Goal: Information Seeking & Learning: Check status

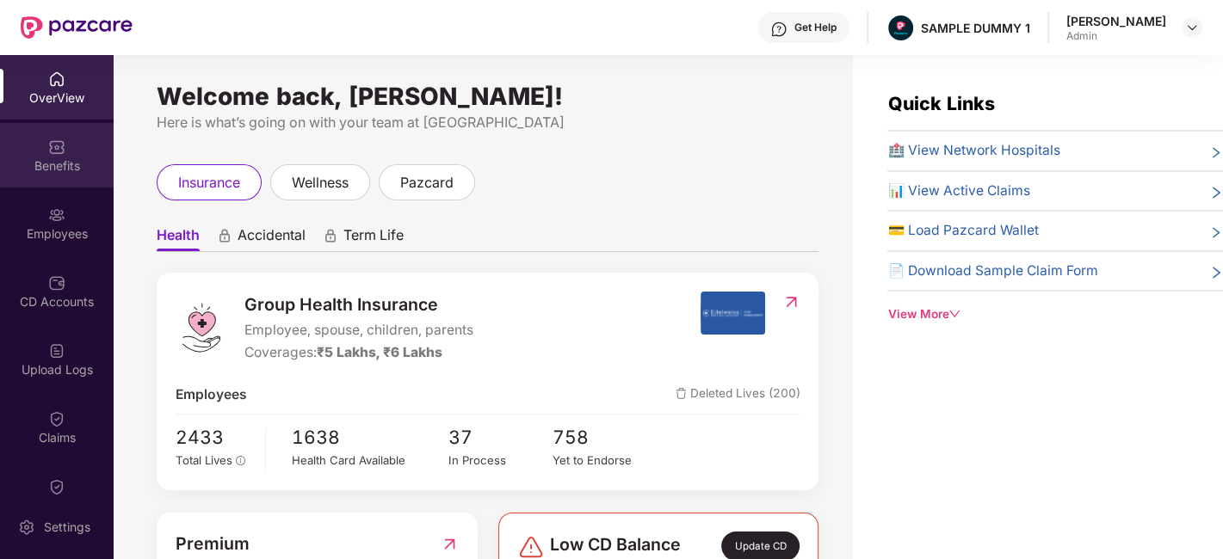
click at [60, 161] on div "Benefits" at bounding box center [57, 165] width 114 height 17
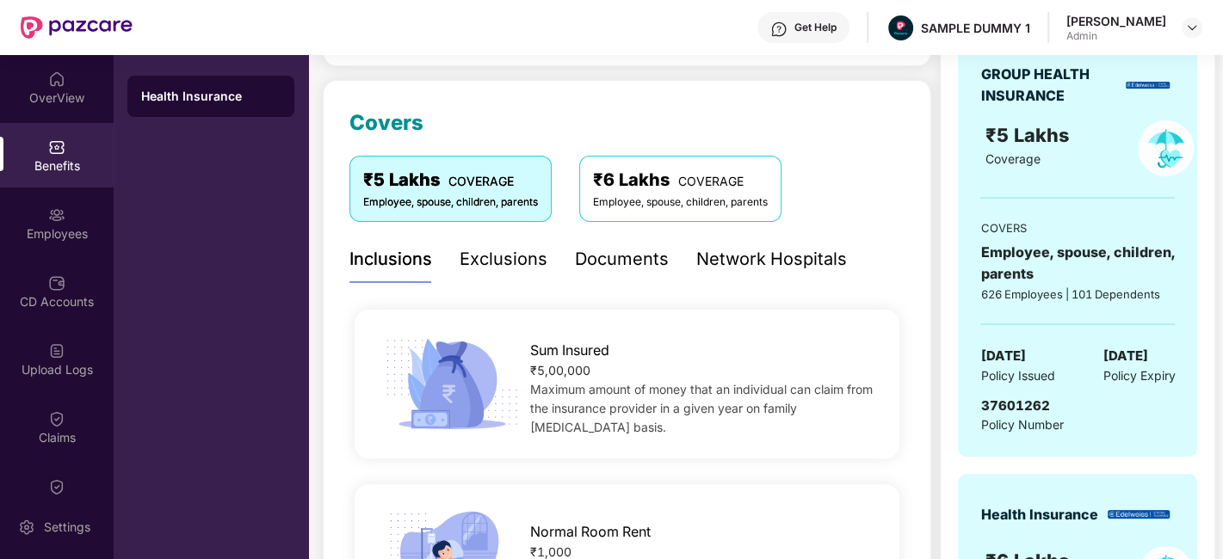
scroll to position [231, 0]
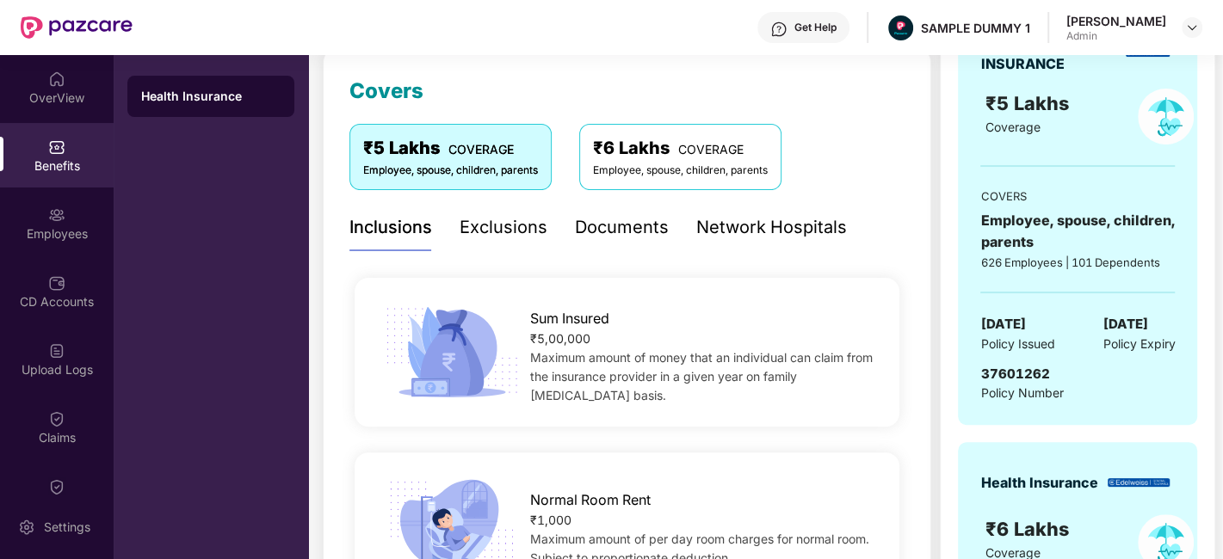
click at [516, 227] on div "Exclusions" at bounding box center [504, 227] width 88 height 27
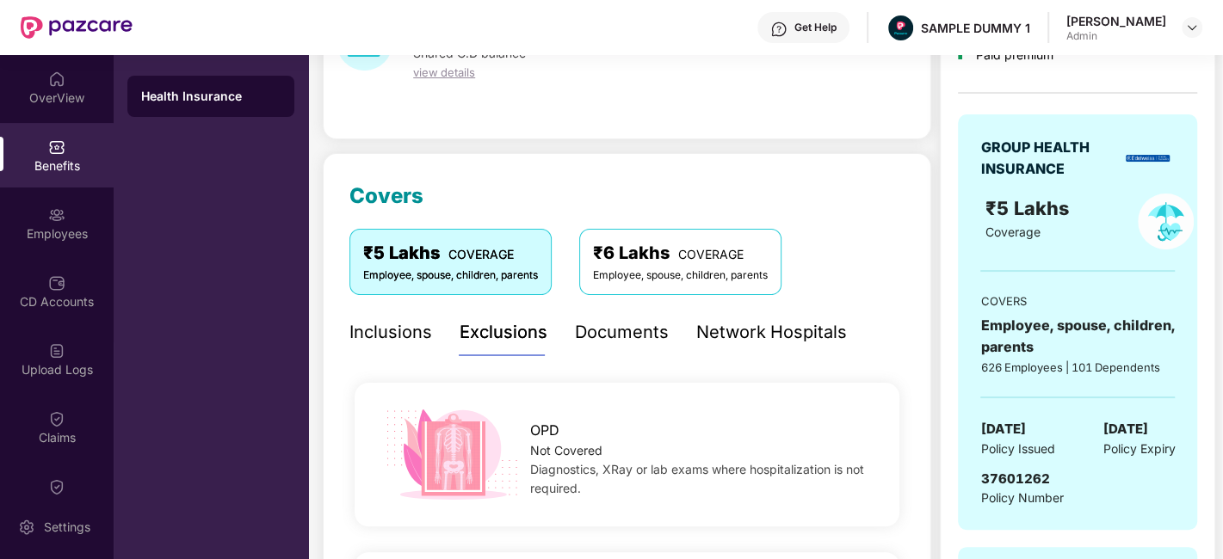
scroll to position [152, 0]
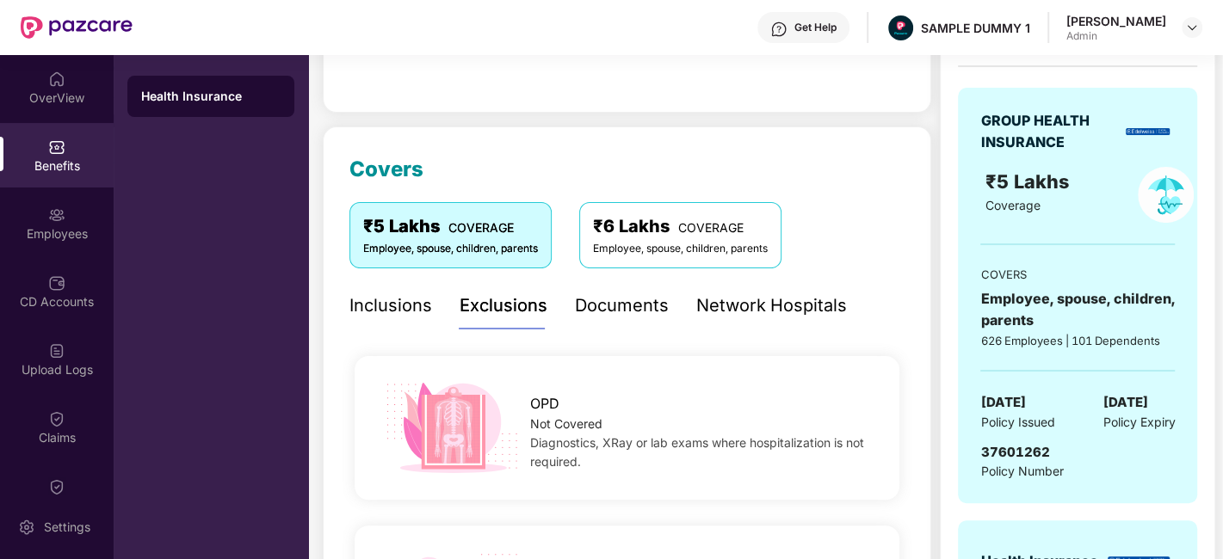
click at [579, 302] on div "Documents" at bounding box center [622, 306] width 94 height 27
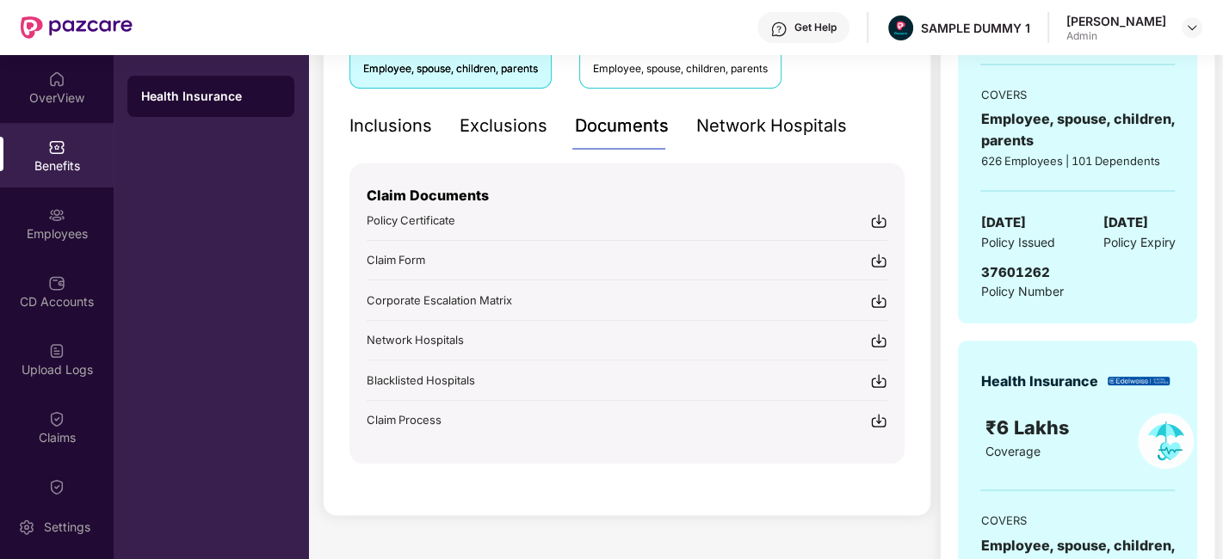
scroll to position [334, 0]
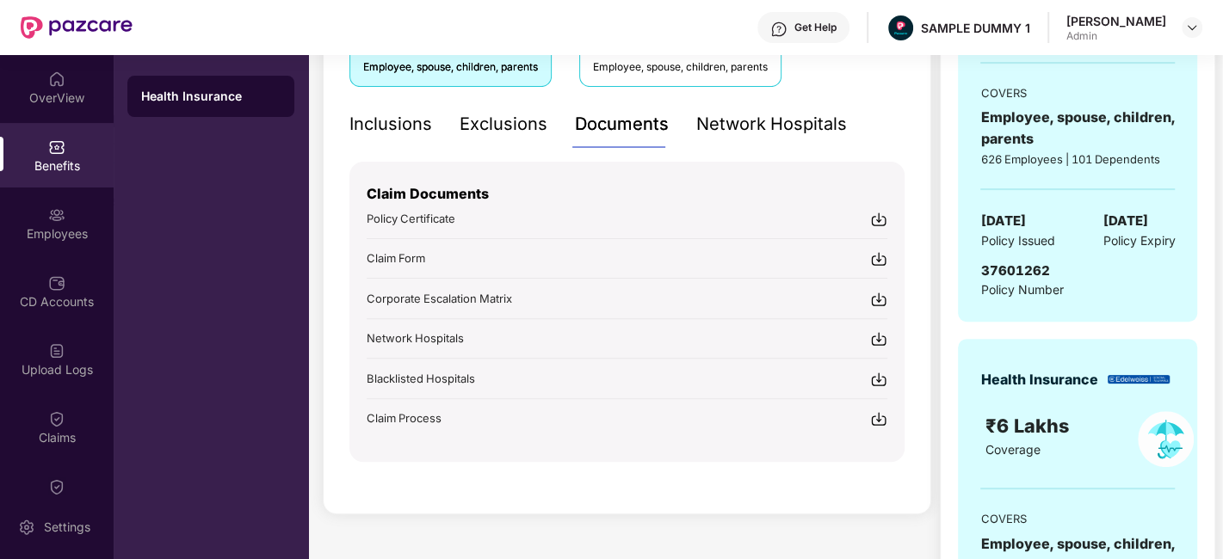
click at [741, 133] on div "Network Hospitals" at bounding box center [771, 124] width 151 height 27
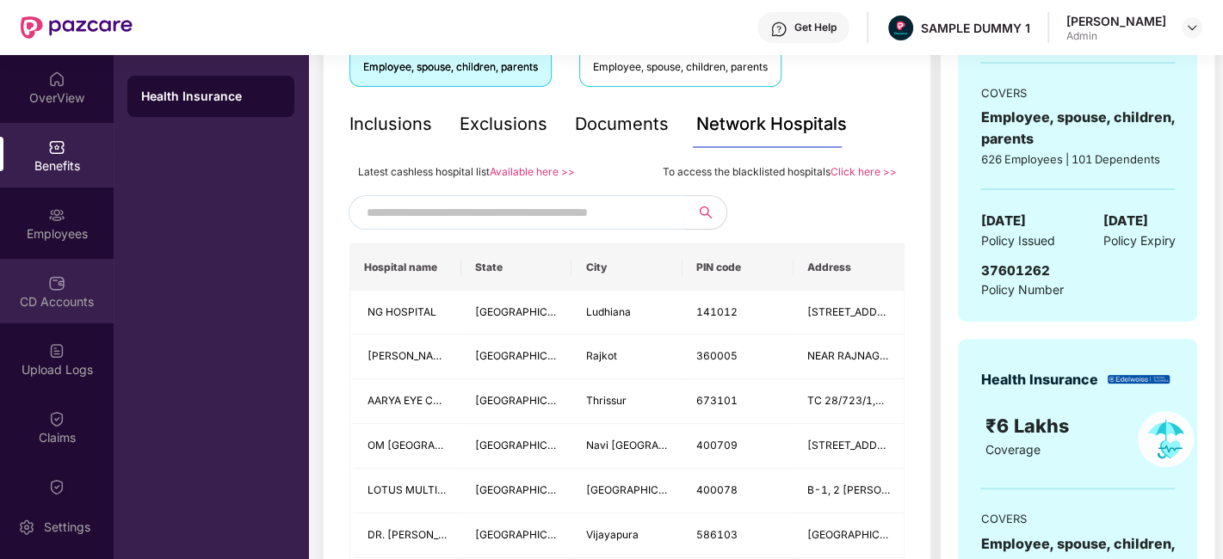
click at [49, 259] on div "CD Accounts" at bounding box center [57, 291] width 114 height 65
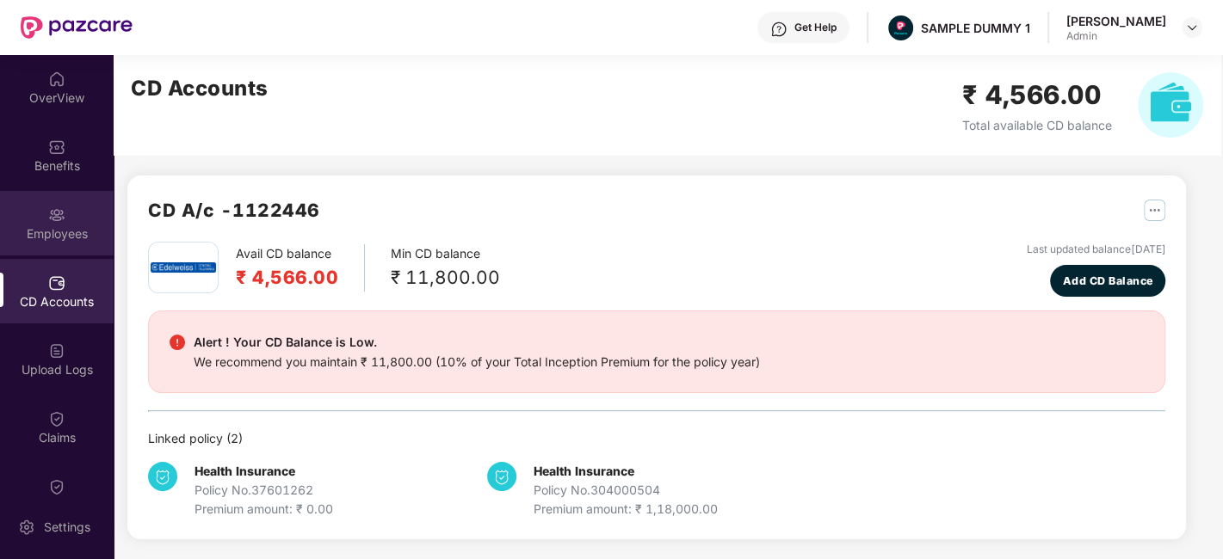
click at [36, 238] on div "Employees" at bounding box center [57, 233] width 114 height 17
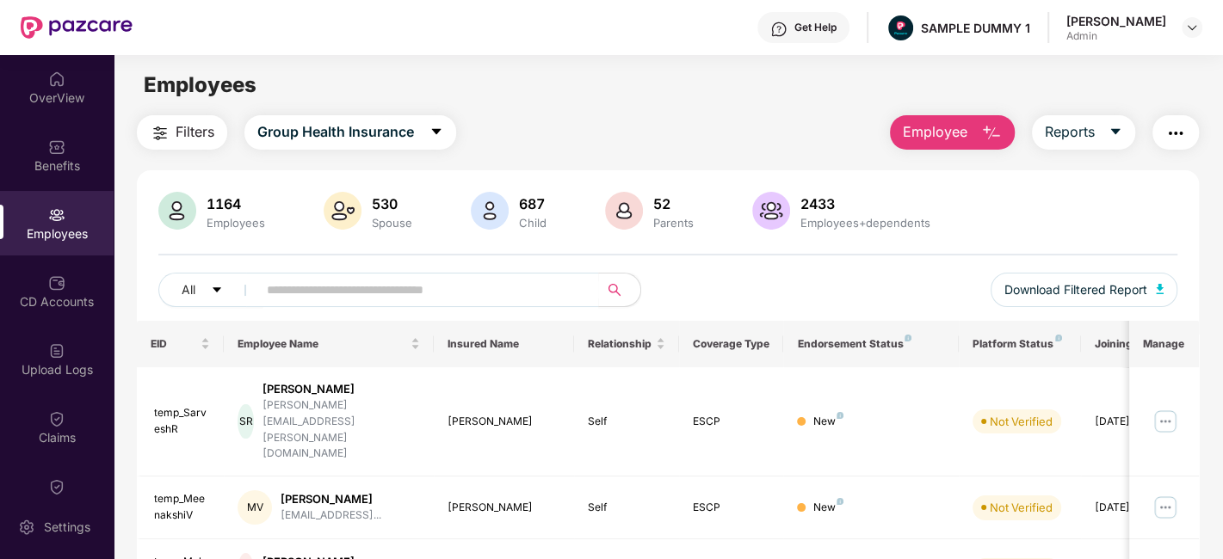
click at [941, 128] on span "Employee" at bounding box center [935, 132] width 65 height 22
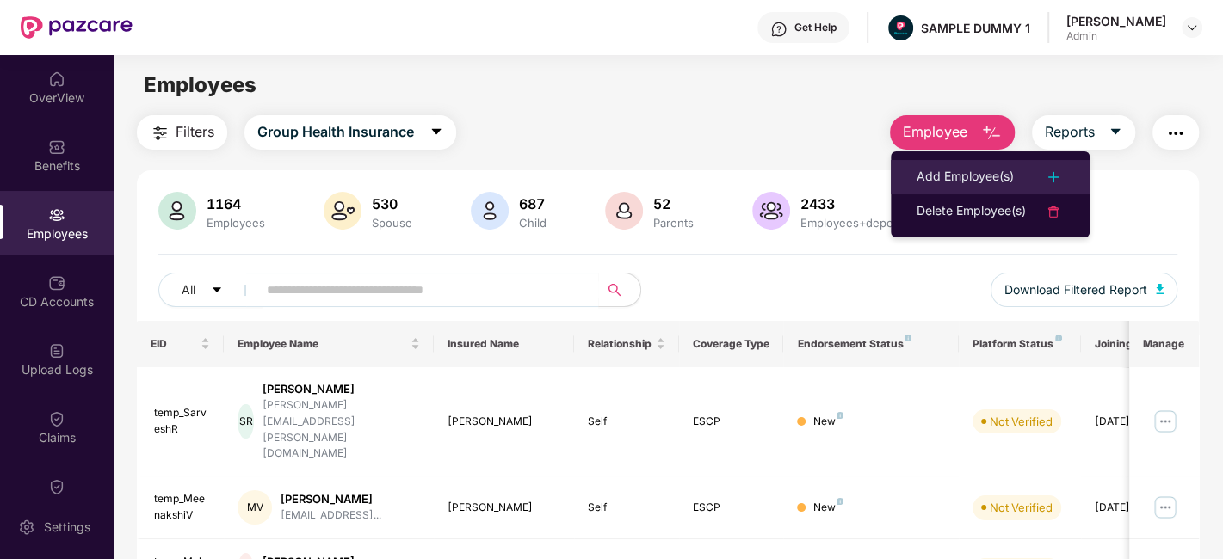
click at [972, 165] on li "Add Employee(s)" at bounding box center [990, 177] width 199 height 34
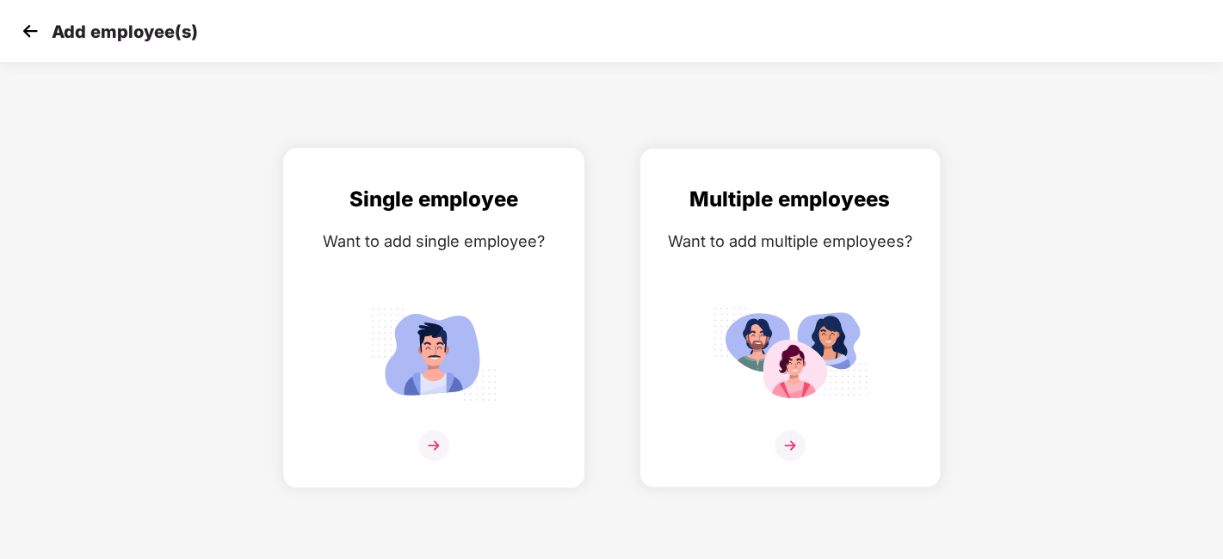
click at [469, 244] on div "Want to add single employee?" at bounding box center [433, 241] width 265 height 25
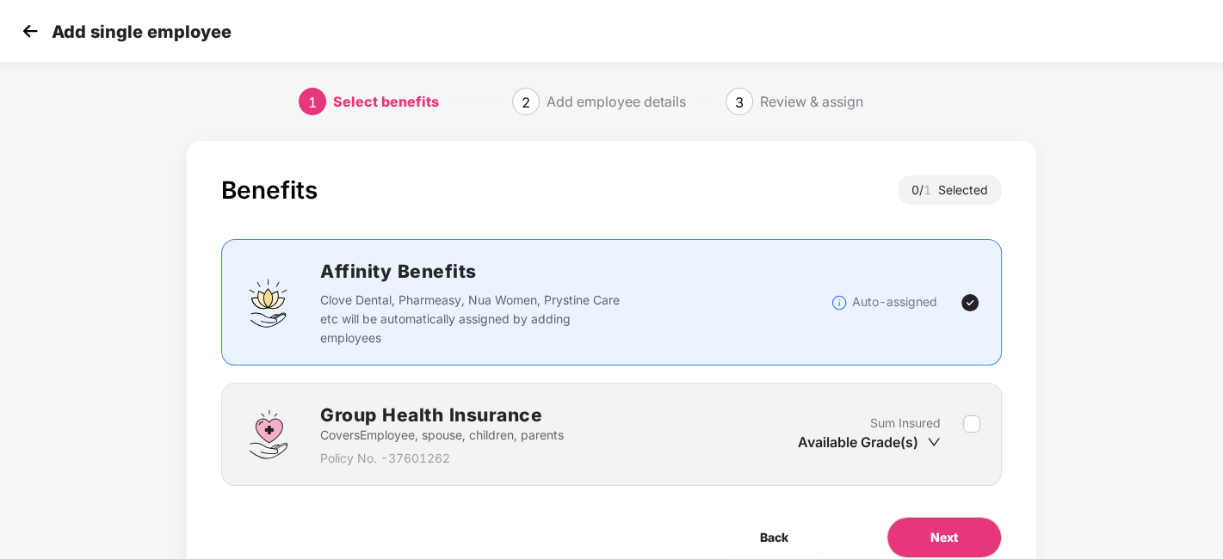
scroll to position [75, 0]
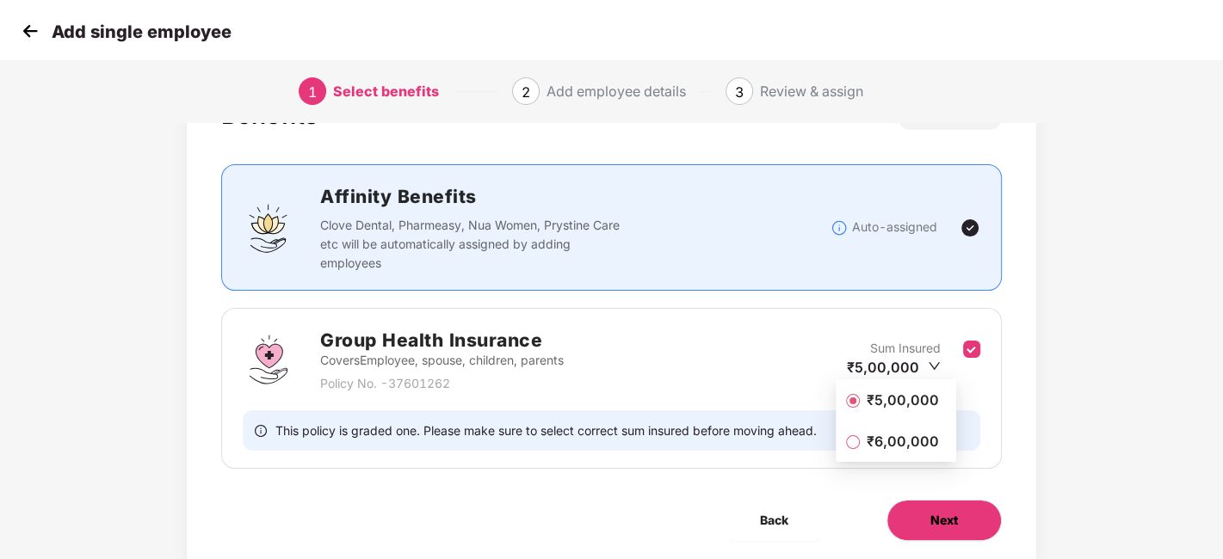
click at [966, 522] on button "Next" at bounding box center [943, 520] width 115 height 41
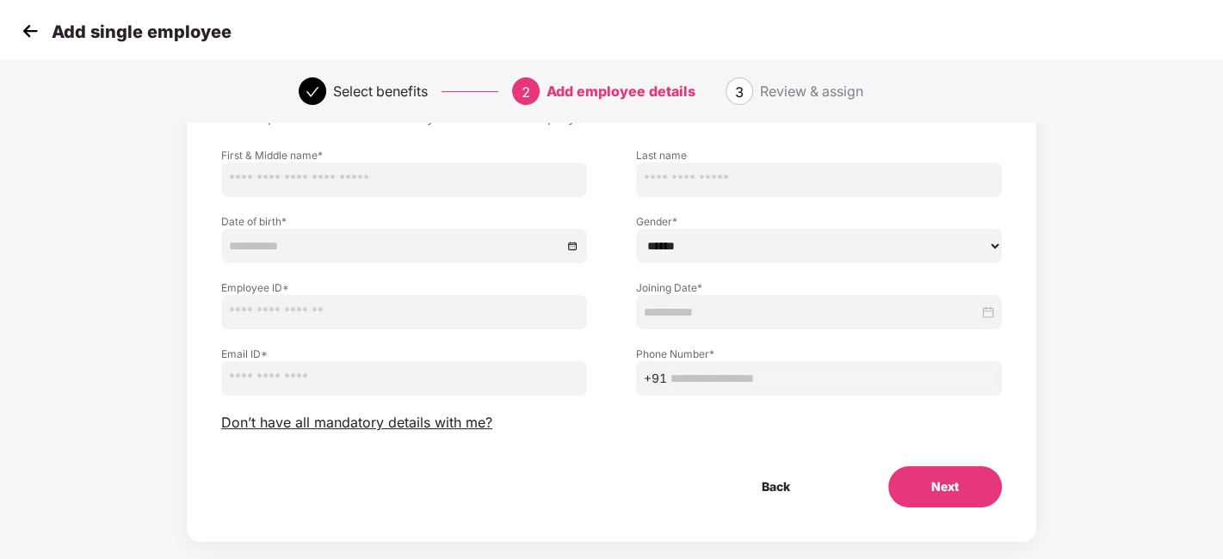
scroll to position [111, 0]
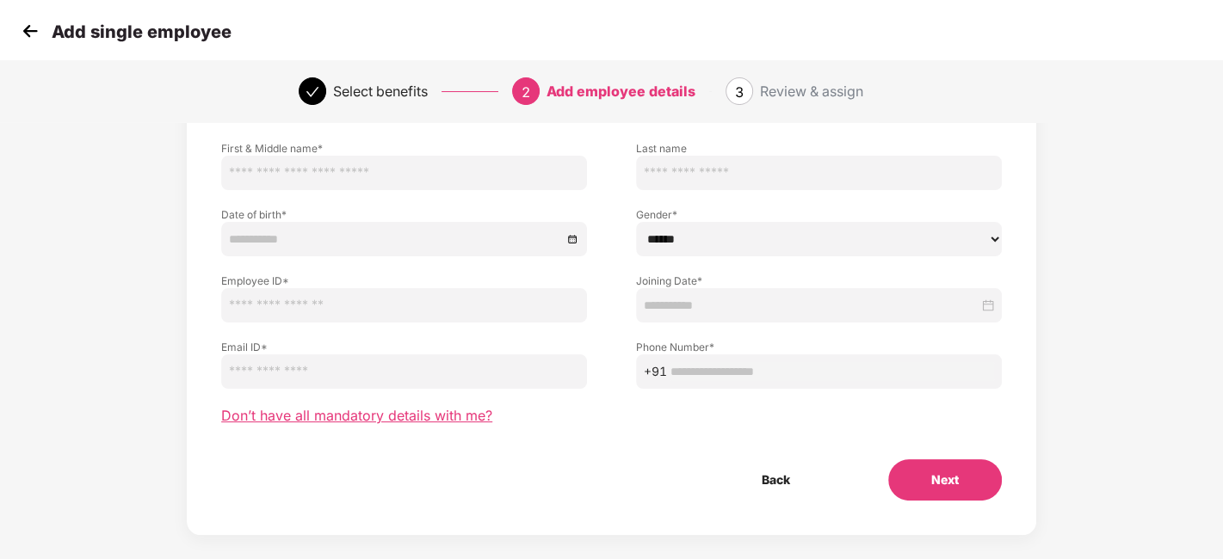
click at [441, 421] on span "Don’t have all mandatory details with me?" at bounding box center [356, 416] width 271 height 18
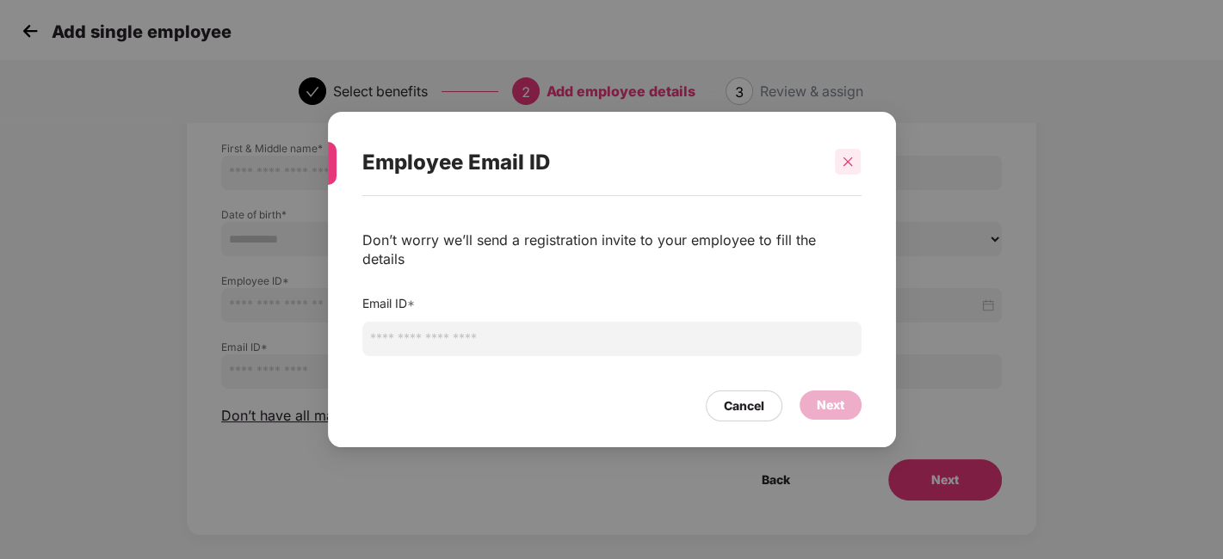
click at [839, 175] on div at bounding box center [848, 162] width 26 height 26
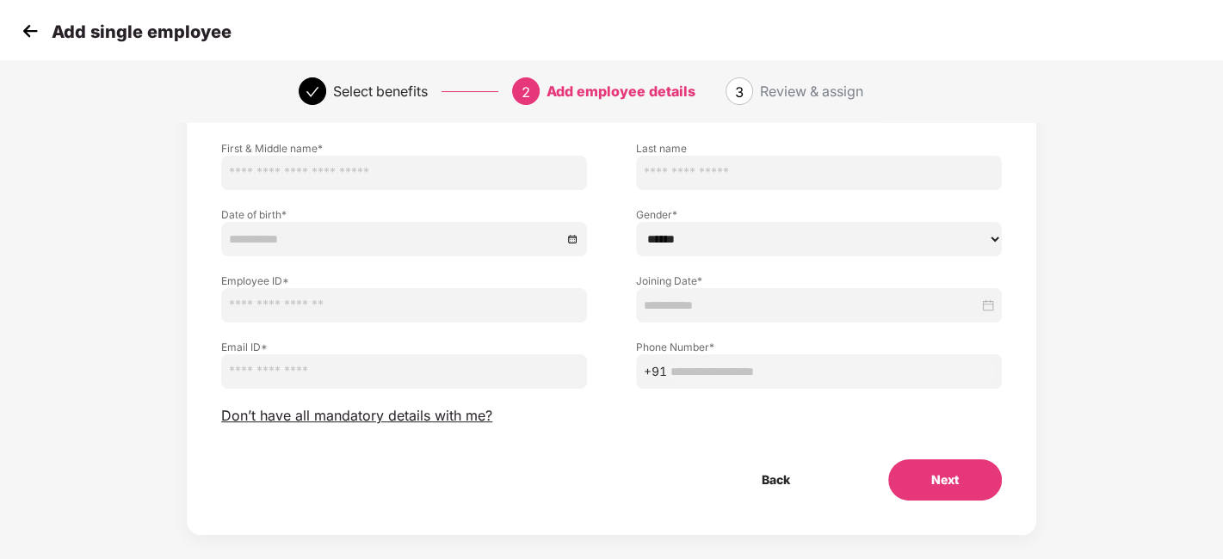
click at [31, 40] on img at bounding box center [30, 31] width 26 height 26
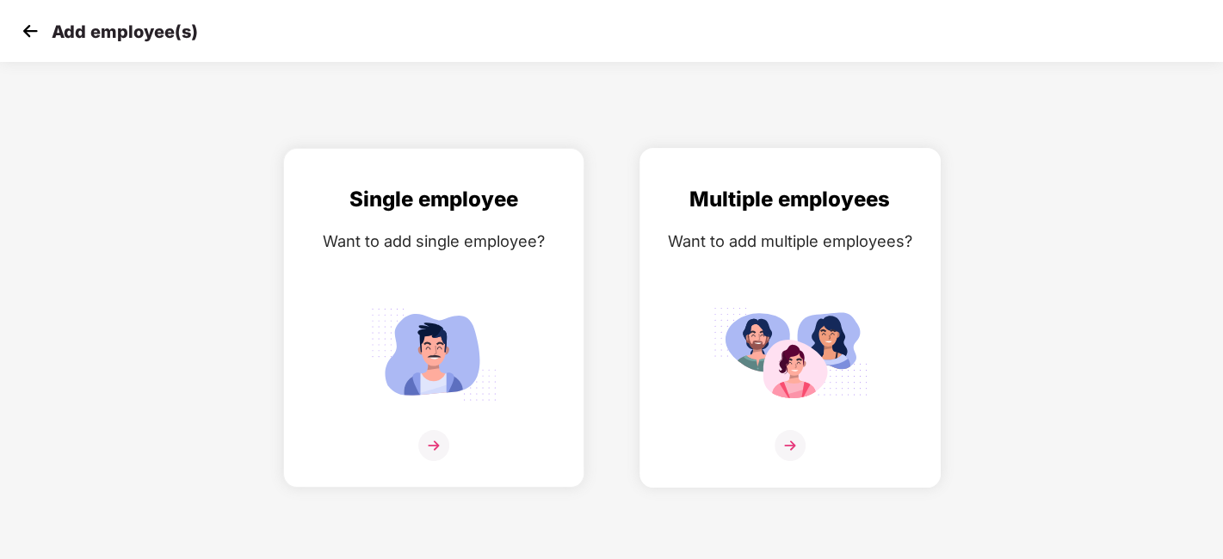
click at [720, 316] on img at bounding box center [790, 354] width 155 height 108
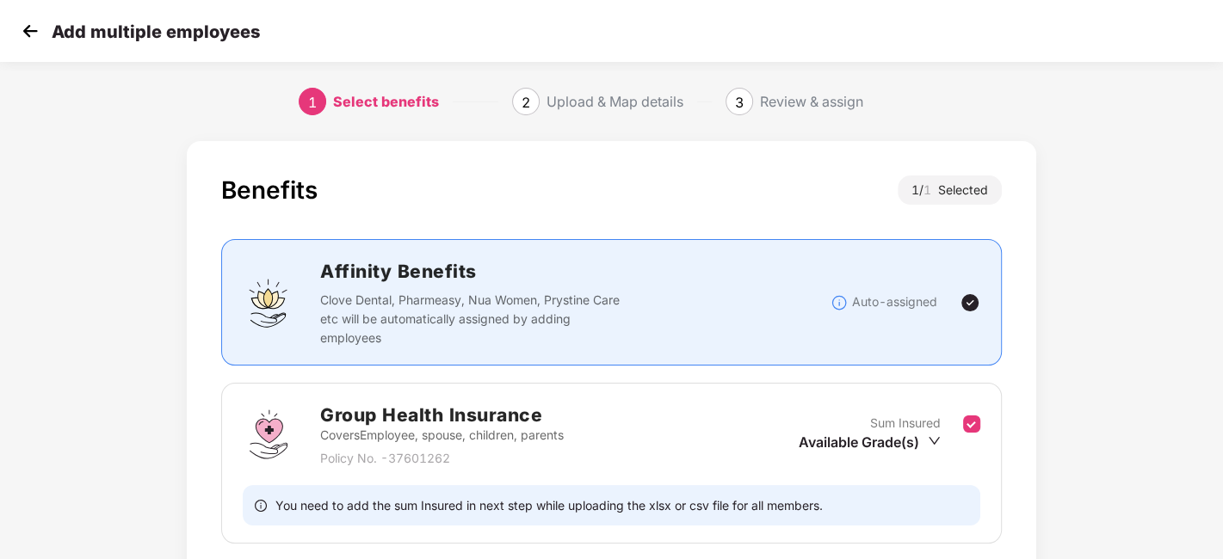
scroll to position [133, 0]
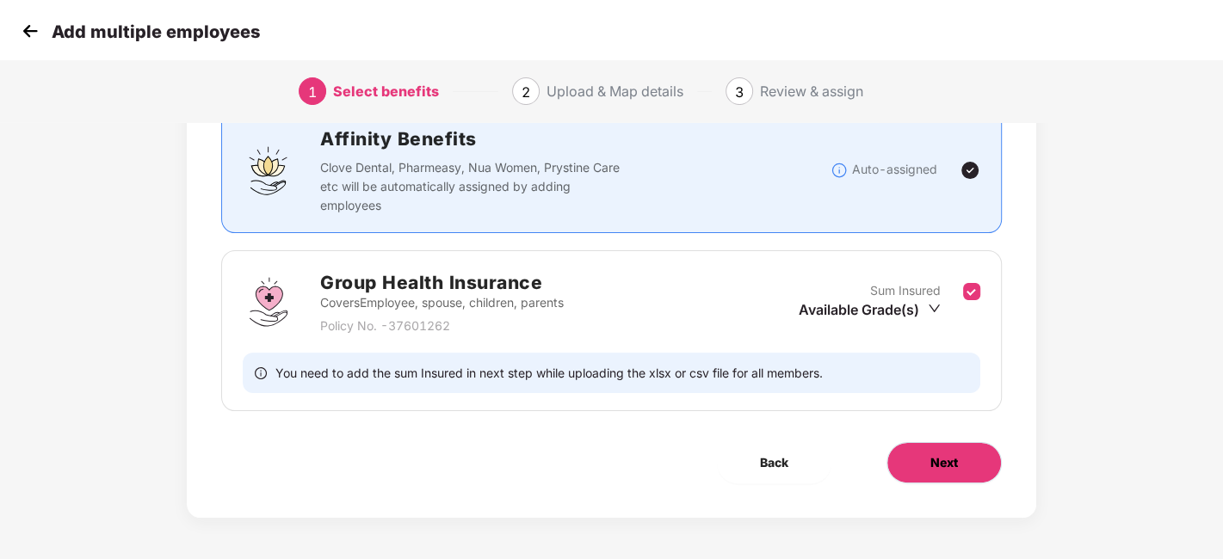
click at [967, 451] on button "Next" at bounding box center [943, 462] width 115 height 41
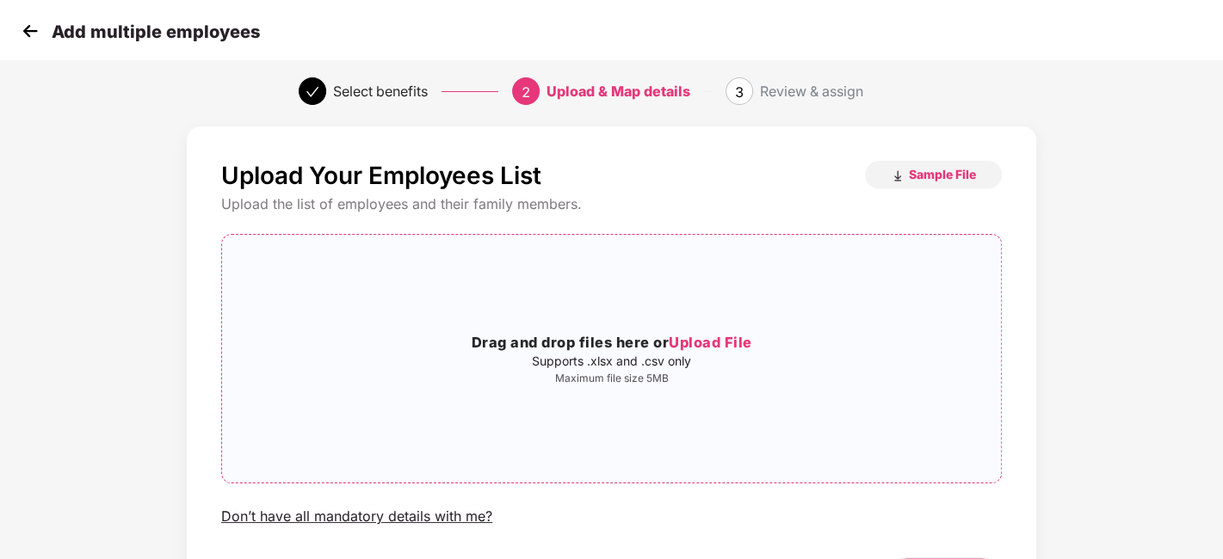
scroll to position [34, 0]
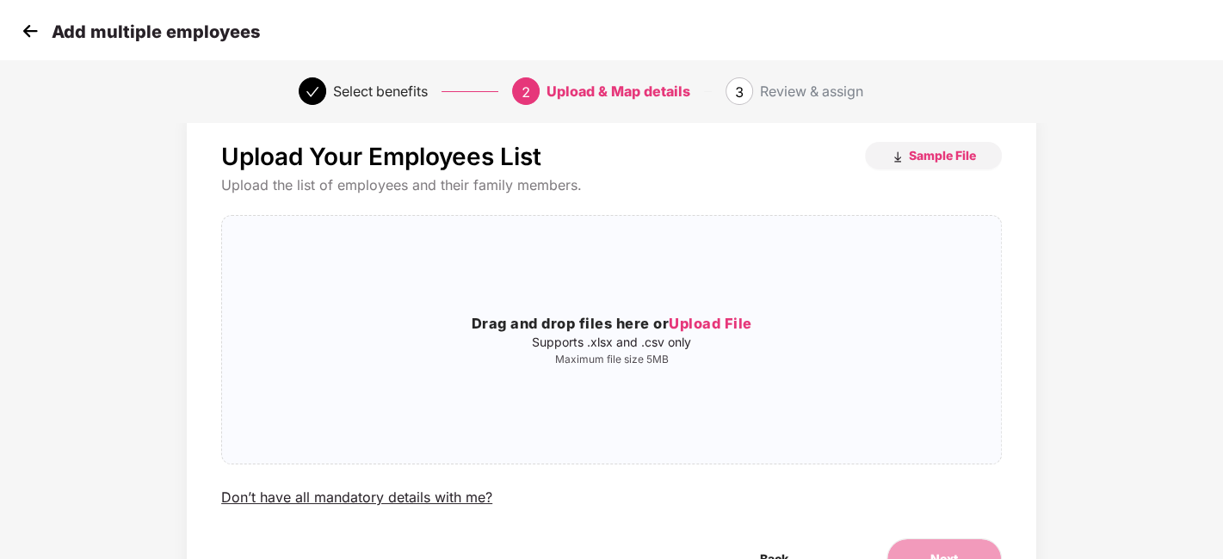
click at [25, 39] on img at bounding box center [30, 31] width 26 height 26
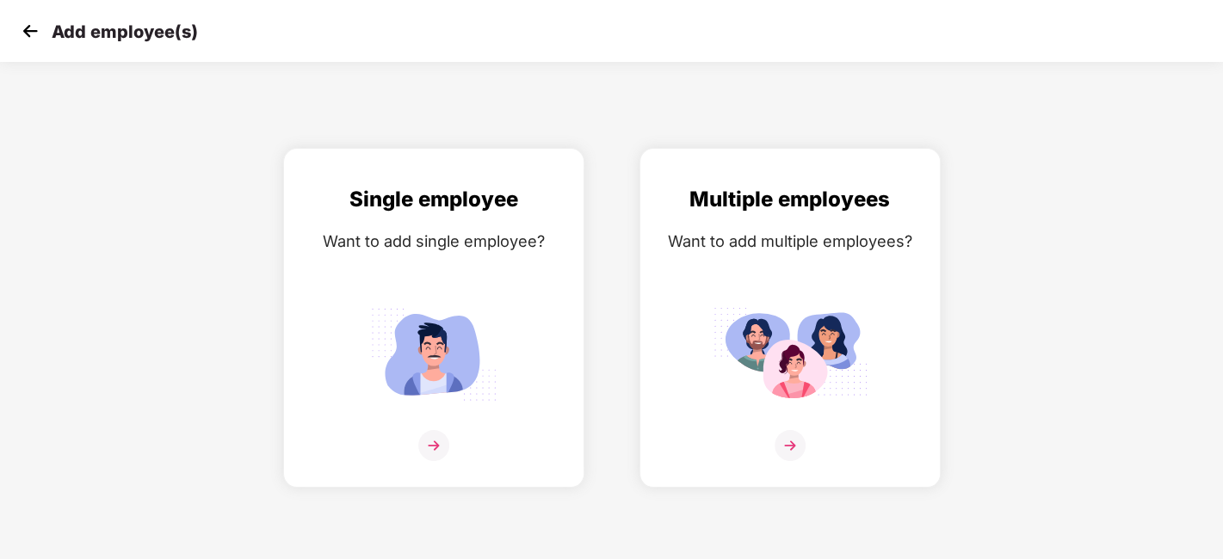
click at [27, 38] on img at bounding box center [30, 31] width 26 height 26
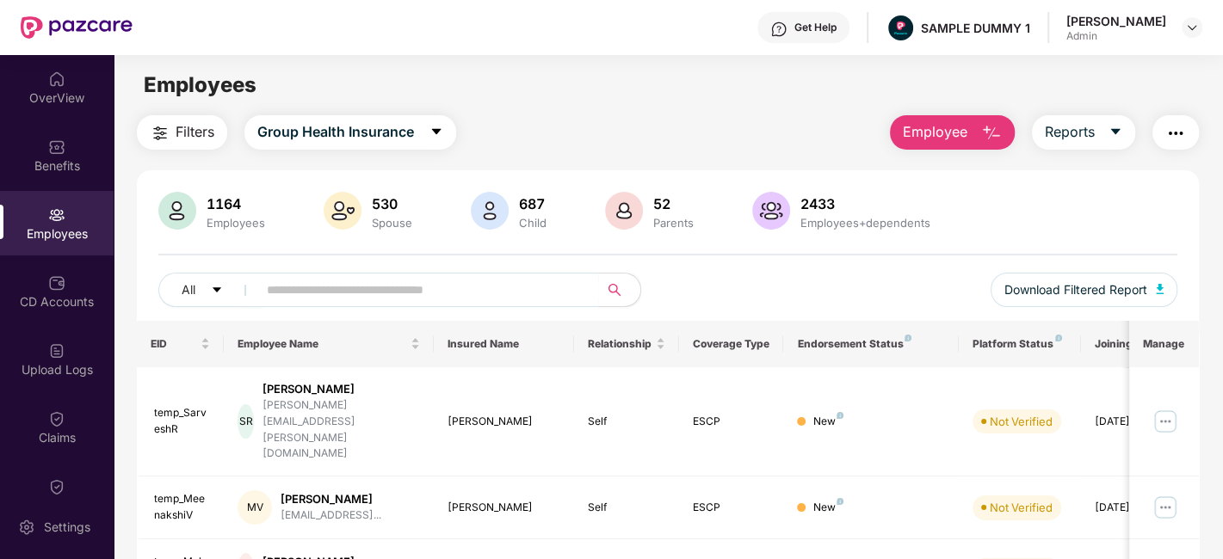
click at [952, 127] on span "Employee" at bounding box center [935, 132] width 65 height 22
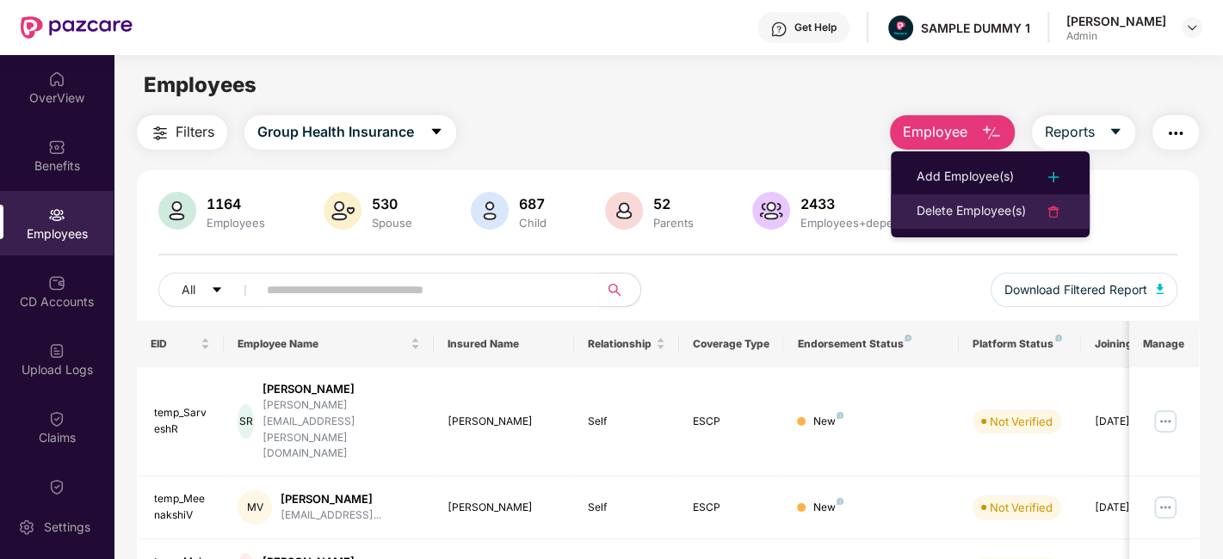
click at [973, 202] on div "Delete Employee(s)" at bounding box center [971, 211] width 109 height 21
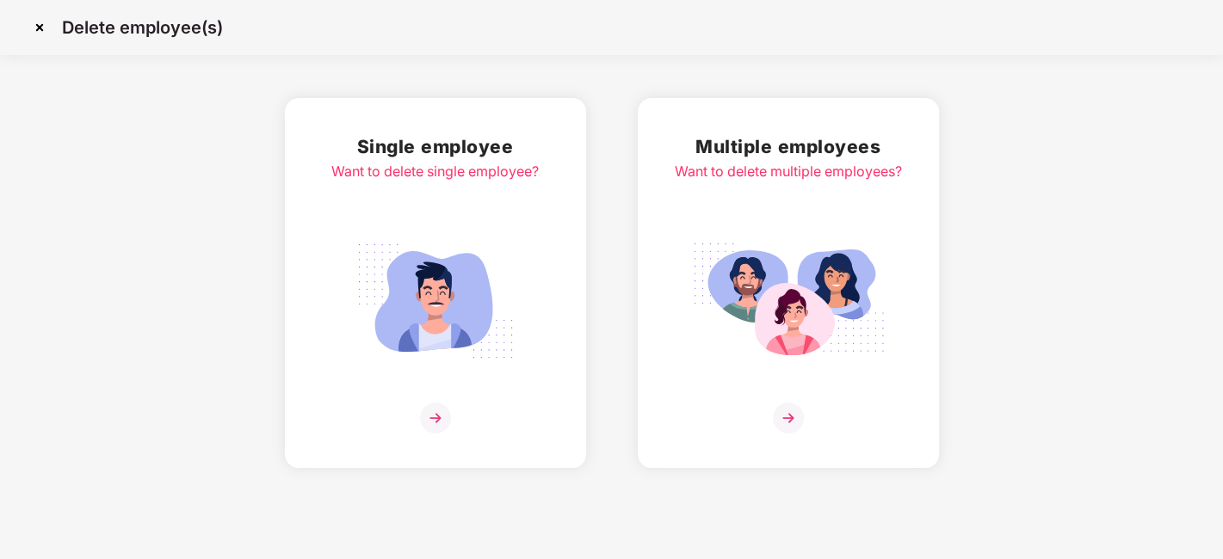
click at [422, 180] on div "Want to delete single employee?" at bounding box center [434, 172] width 207 height 22
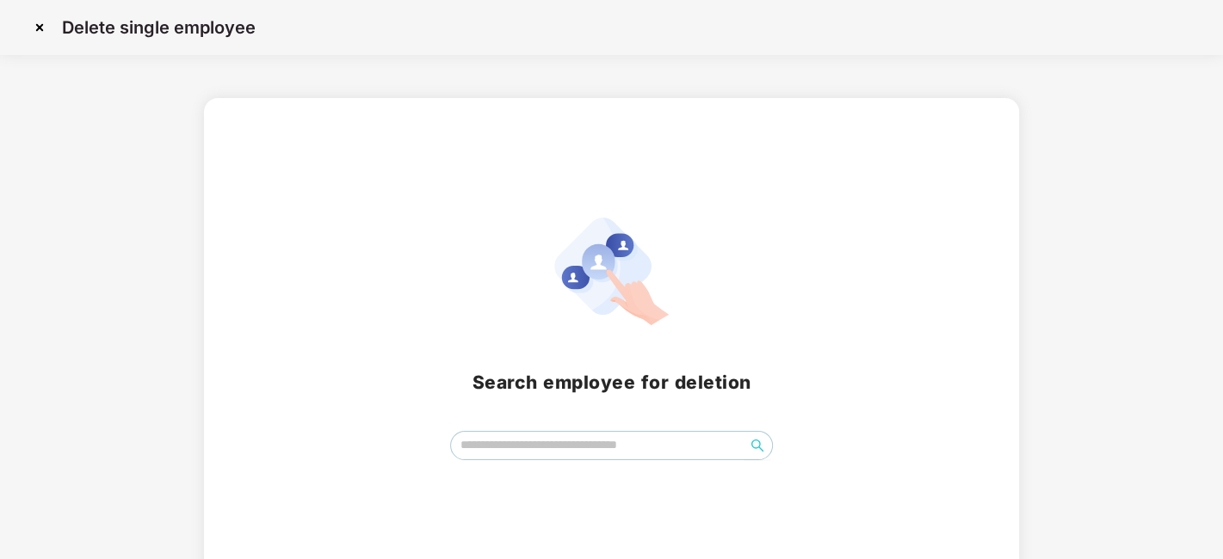
scroll to position [20, 0]
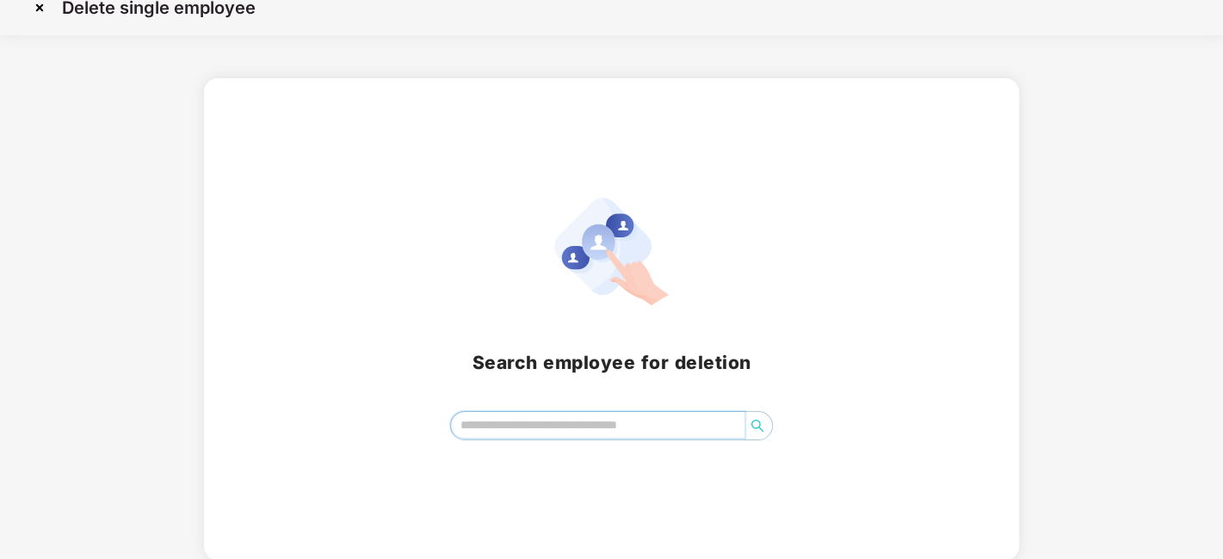
click at [559, 427] on input "search" at bounding box center [597, 425] width 293 height 26
click at [40, 7] on img at bounding box center [40, 8] width 28 height 28
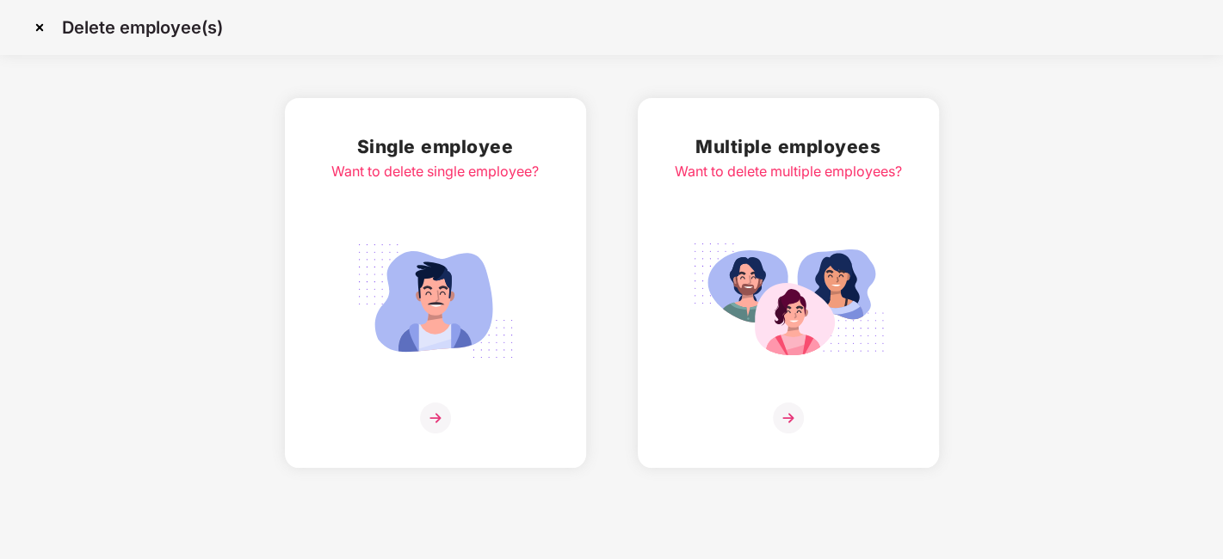
click at [39, 31] on img at bounding box center [40, 28] width 28 height 28
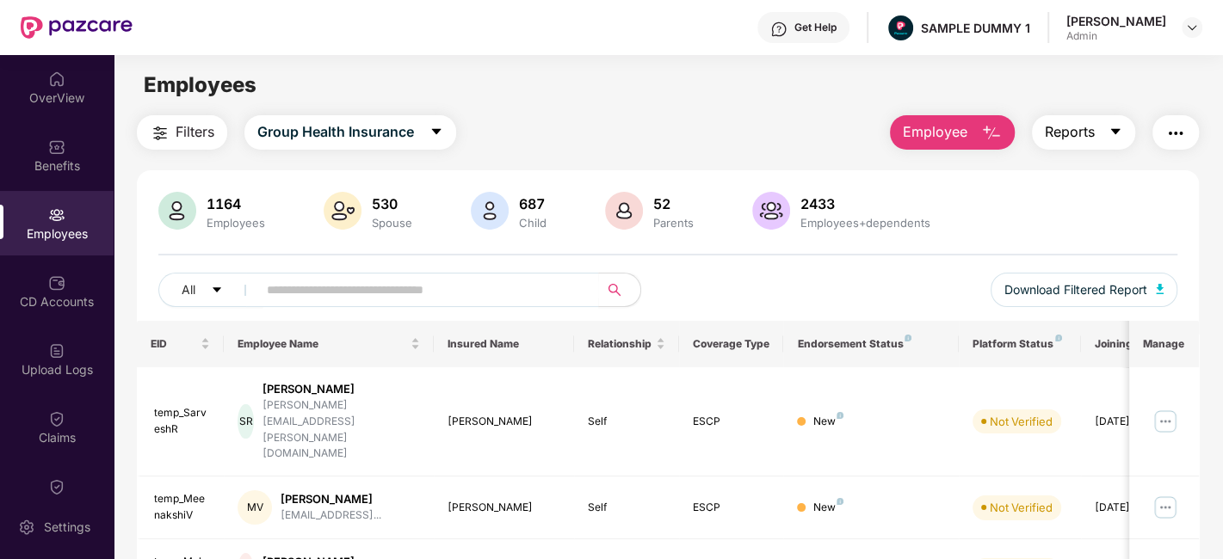
click at [1069, 135] on span "Reports" at bounding box center [1070, 132] width 50 height 22
click at [1171, 136] on img "button" at bounding box center [1175, 133] width 21 height 21
click at [627, 94] on div "Employees" at bounding box center [668, 85] width 1108 height 33
click at [49, 306] on div "CD Accounts" at bounding box center [57, 301] width 114 height 17
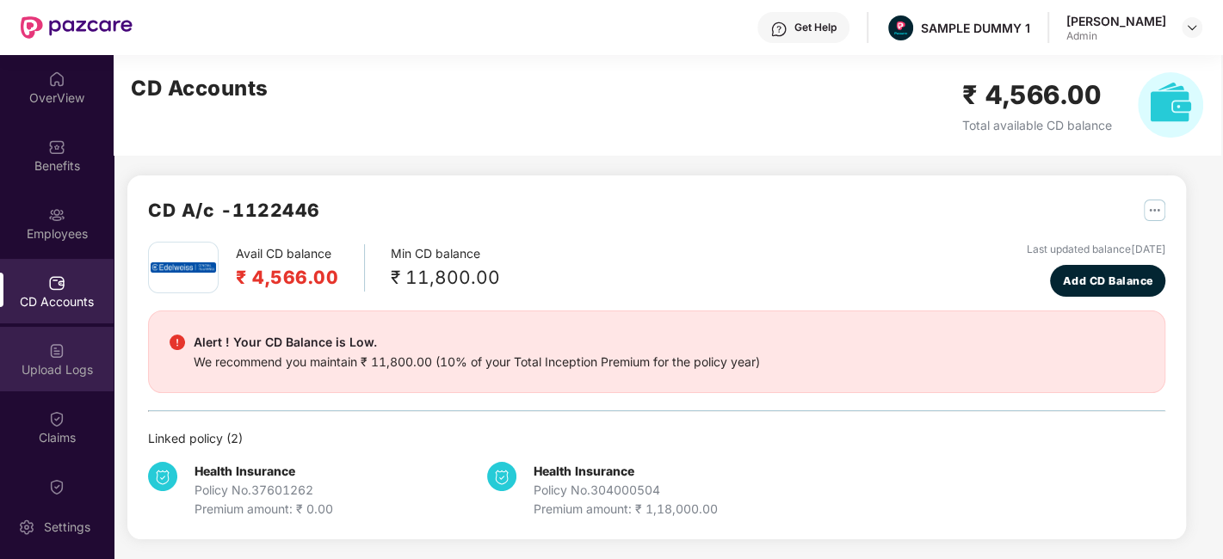
scroll to position [154, 0]
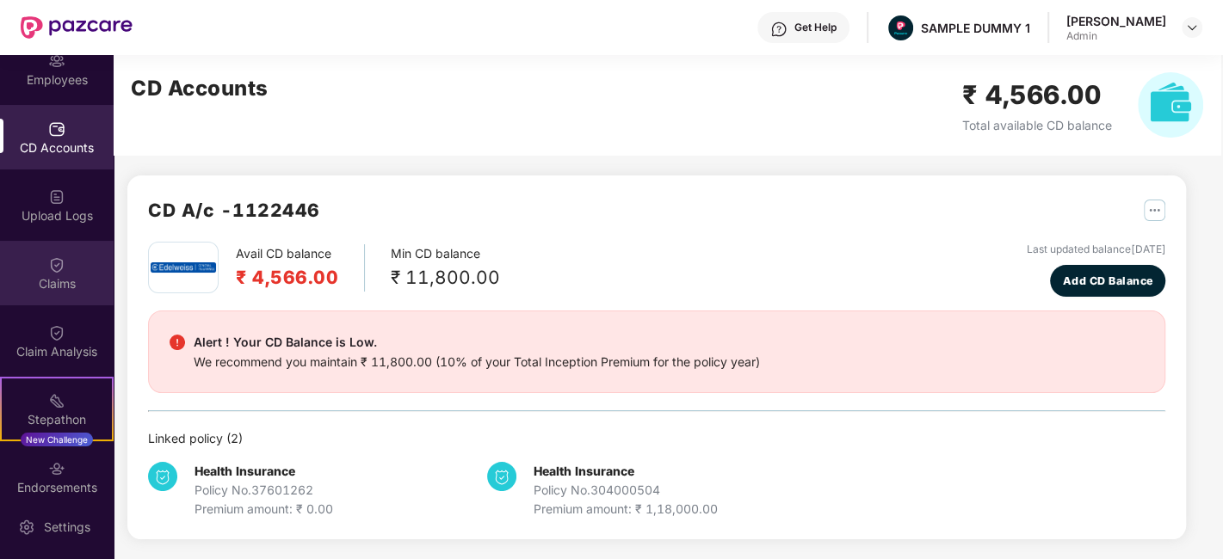
click at [53, 279] on div "Claims" at bounding box center [57, 283] width 114 height 17
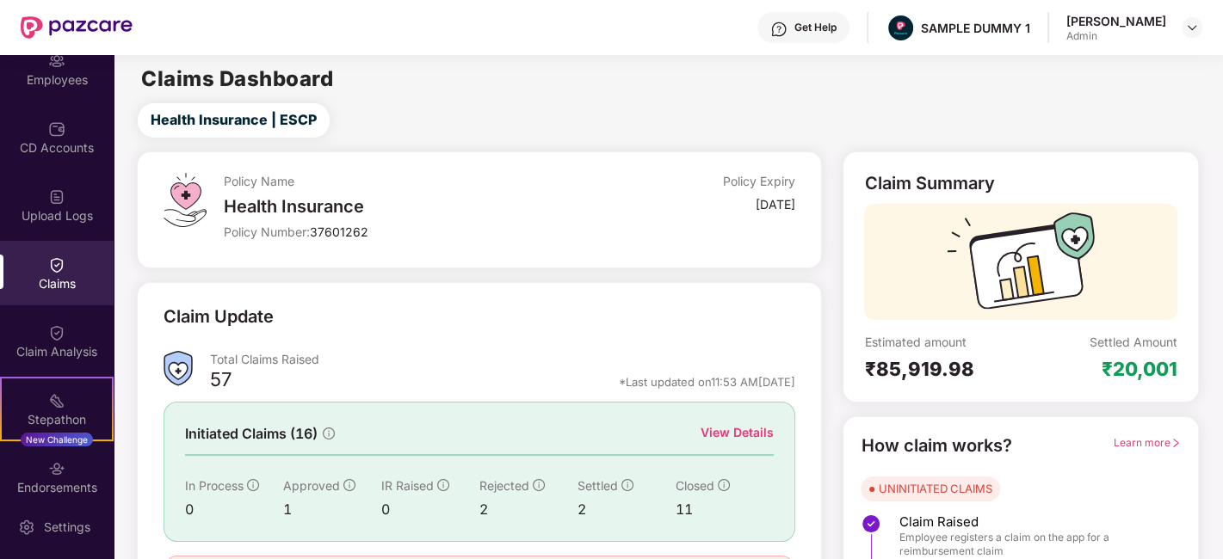
scroll to position [113, 0]
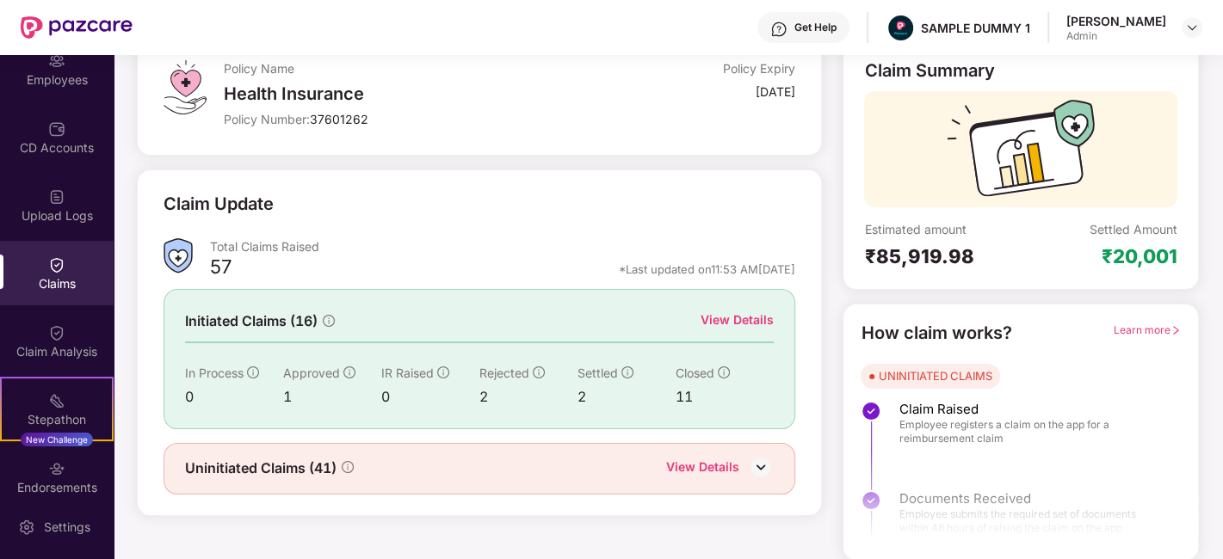
click at [718, 319] on div "View Details" at bounding box center [737, 320] width 73 height 19
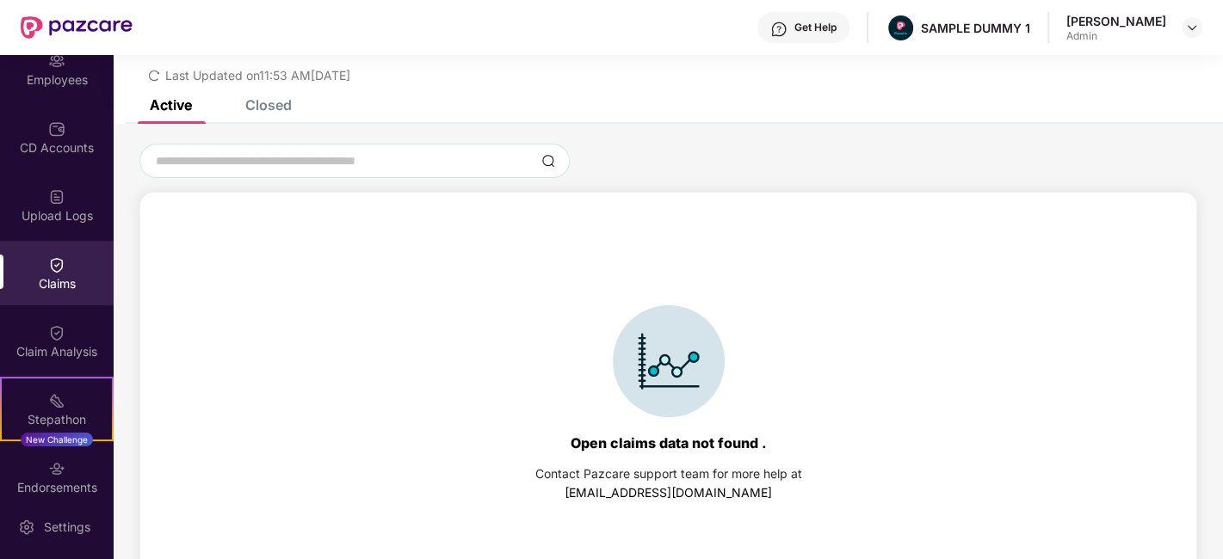
scroll to position [73, 0]
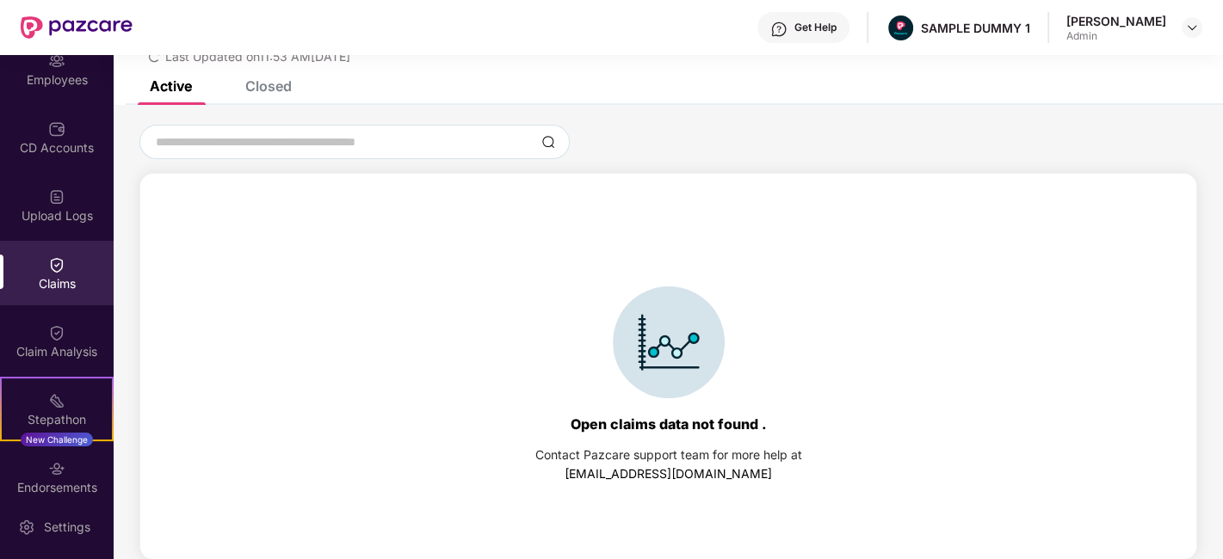
click at [280, 83] on div "Closed" at bounding box center [268, 85] width 46 height 17
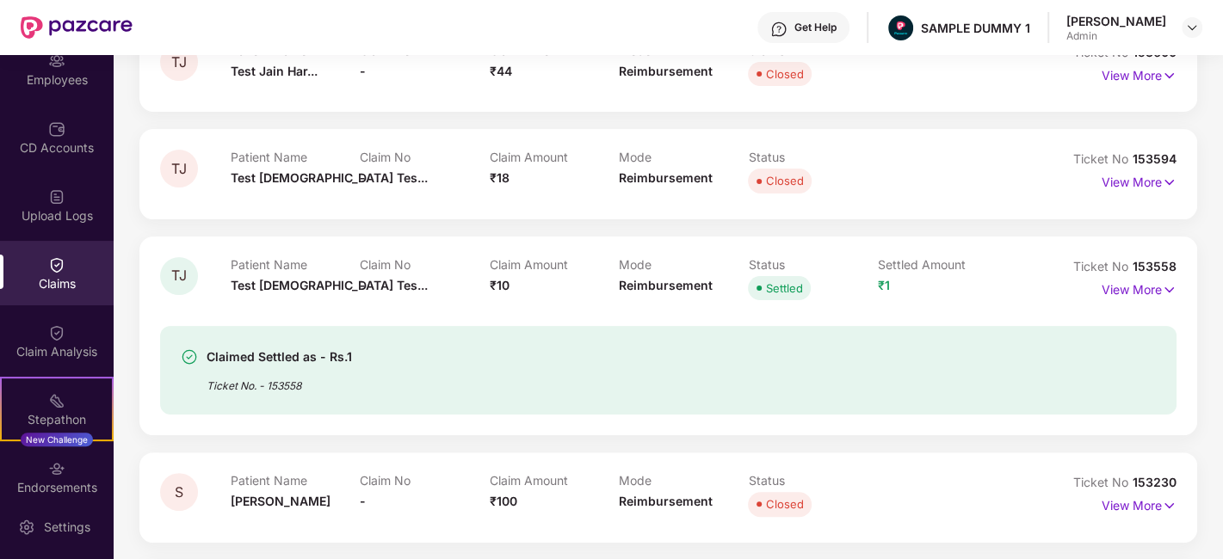
scroll to position [0, 0]
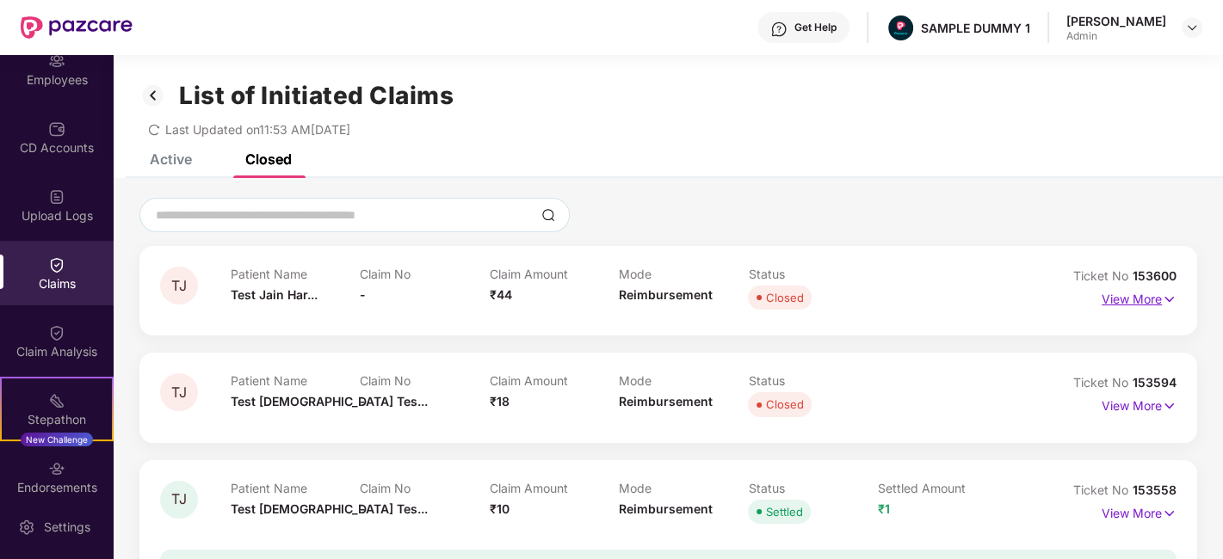
click at [1144, 303] on p "View More" at bounding box center [1139, 297] width 75 height 23
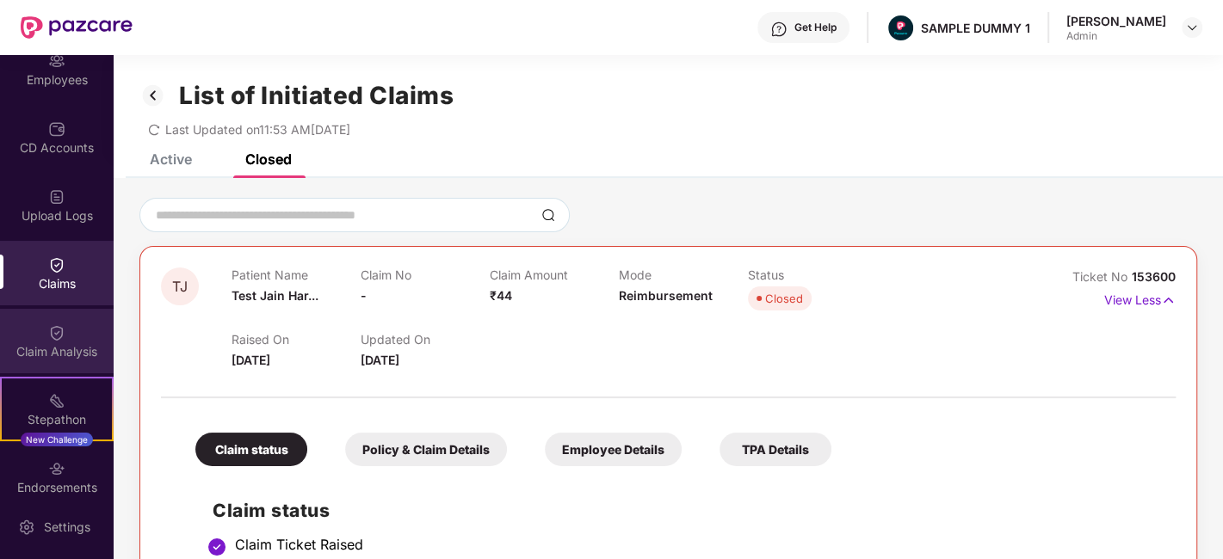
click at [48, 335] on img at bounding box center [56, 332] width 17 height 17
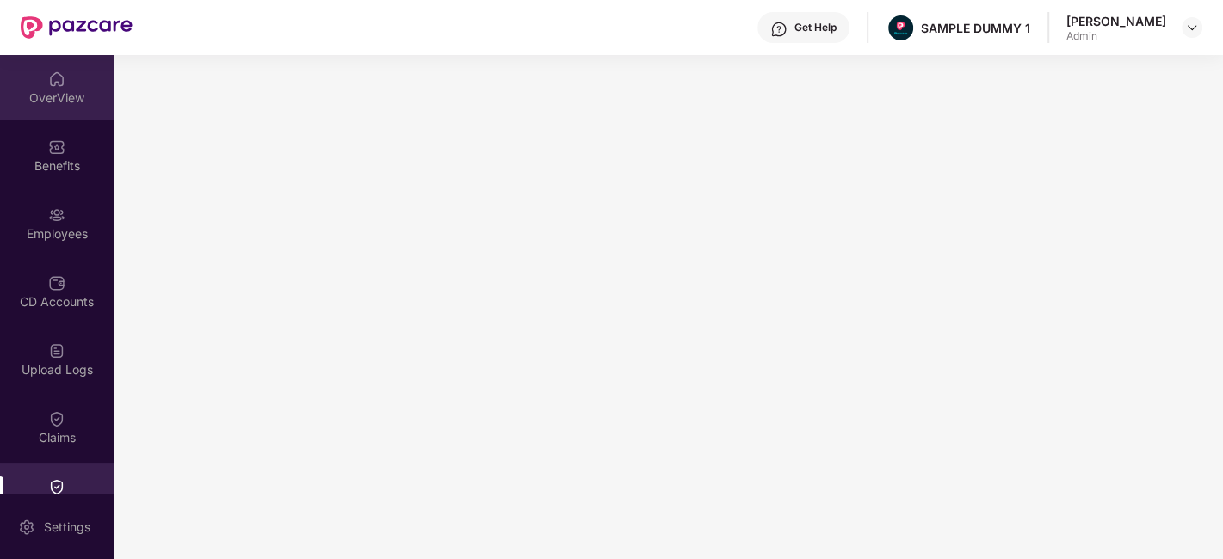
click at [53, 99] on div "OverView" at bounding box center [57, 98] width 114 height 17
